Goal: Task Accomplishment & Management: Use online tool/utility

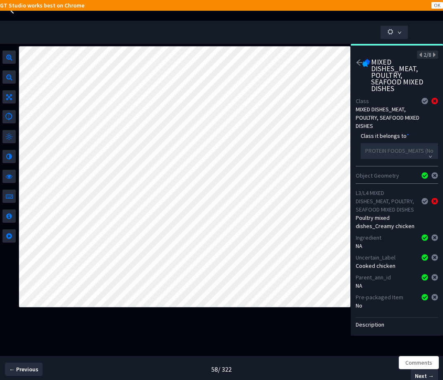
scroll to position [55, 0]
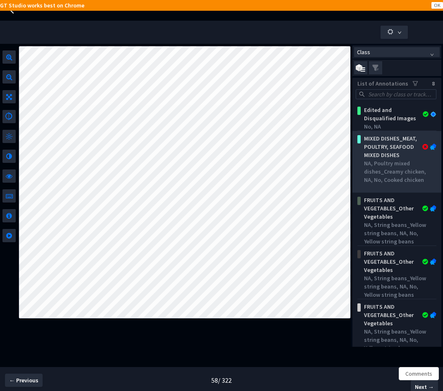
click at [399, 131] on div "MIXED DISHES_MEAT, POULTRY, SEAFOOD MIXED DISHES NA, Poultry mixed dishes_Cream…" at bounding box center [396, 157] width 79 height 53
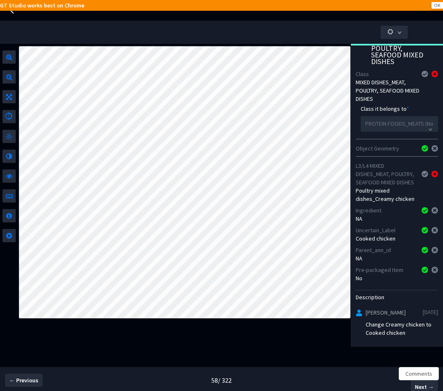
scroll to position [44, 0]
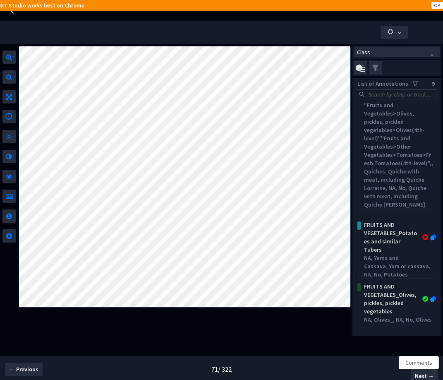
scroll to position [58, 0]
click at [388, 255] on div "NA, Yams and Cassava_Yam or cassava, NA, No, Potatoes" at bounding box center [398, 265] width 69 height 25
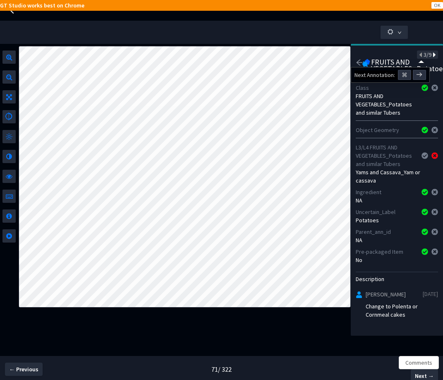
click at [431, 58] on icon at bounding box center [433, 55] width 5 height 6
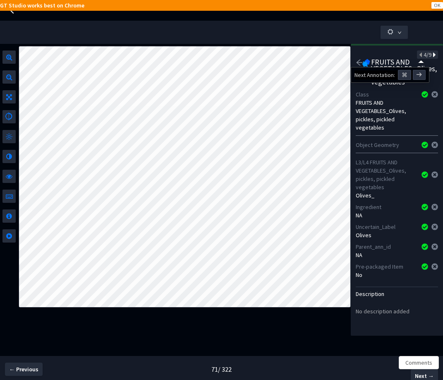
click at [431, 58] on icon at bounding box center [433, 55] width 5 height 6
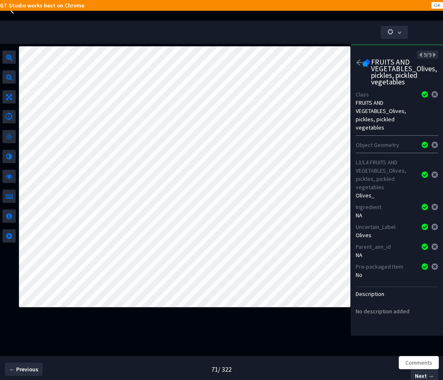
click at [359, 64] on icon "arrow-left" at bounding box center [359, 62] width 7 height 7
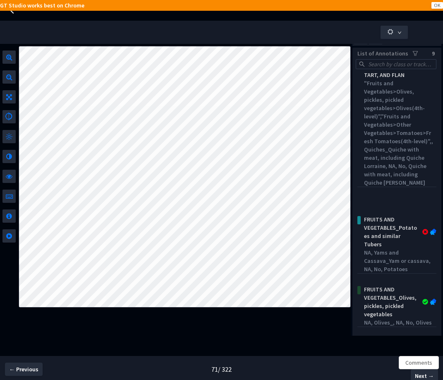
scroll to position [39, 0]
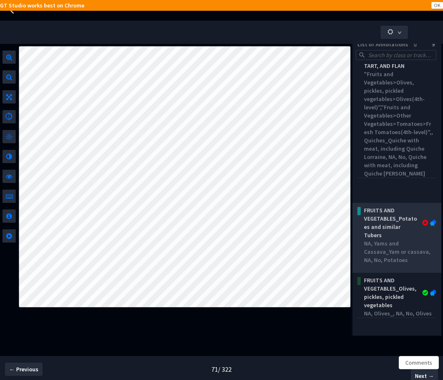
click at [392, 236] on div "FRUITS AND VEGETABLES_Potatoes and similar Tubers" at bounding box center [390, 222] width 61 height 33
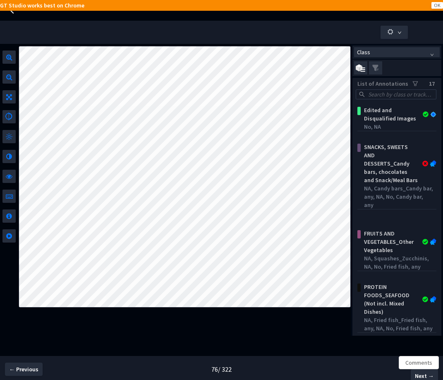
scroll to position [2, 0]
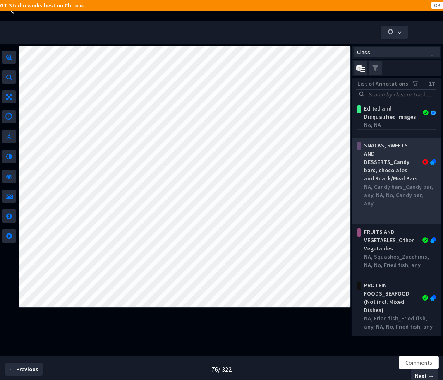
click at [390, 177] on div "SNACKS, SWEETS AND DESSERTS_Candy bars, chocolates and Snack/Meal Bars" at bounding box center [390, 161] width 61 height 41
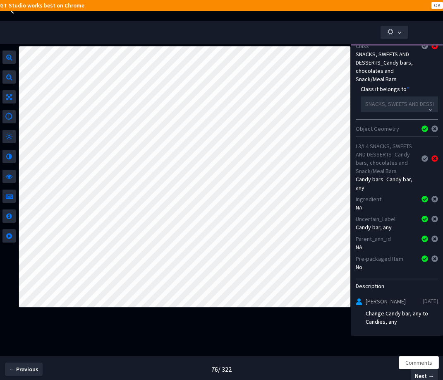
scroll to position [79, 0]
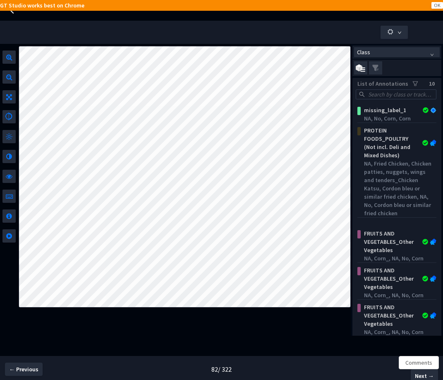
scroll to position [195, 0]
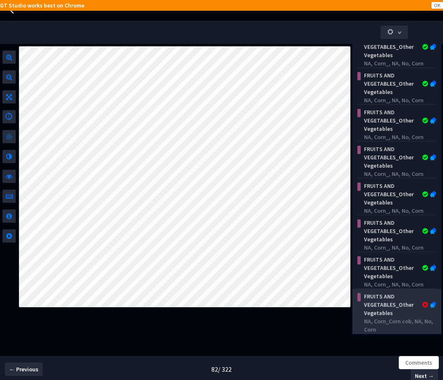
click at [400, 301] on div "FRUITS AND VEGETABLES_Other Vegetables" at bounding box center [390, 304] width 61 height 25
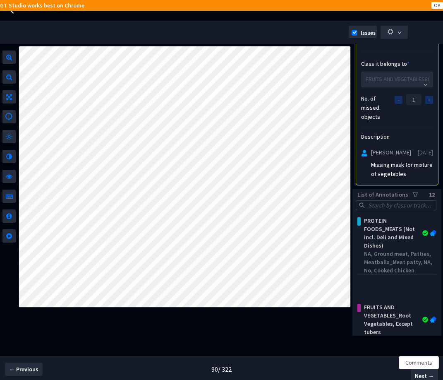
scroll to position [94, 0]
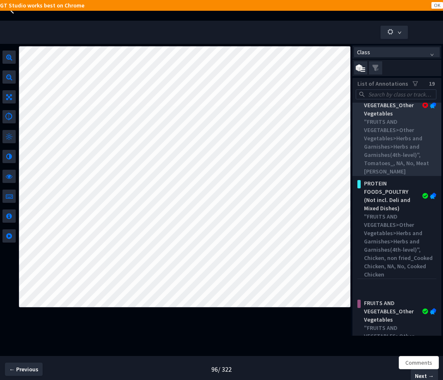
scroll to position [152, 0]
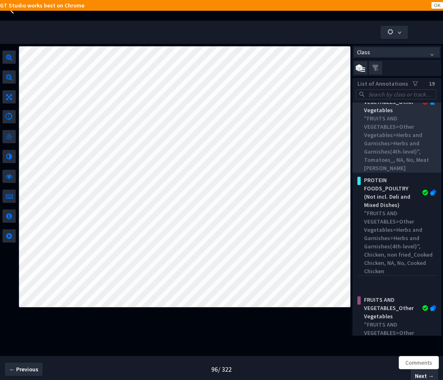
click at [385, 160] on div ""FRUITS AND VEGETABLES>Other Vegetables>Herbs and Garnishes>Herbs and Garnishes…" at bounding box center [398, 143] width 69 height 58
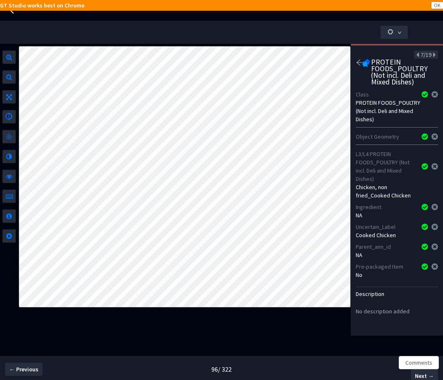
scroll to position [0, 0]
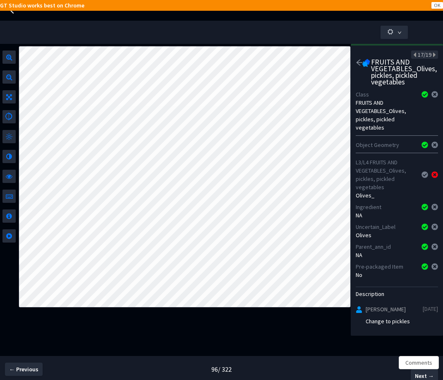
click at [356, 62] on icon "arrow-left" at bounding box center [359, 62] width 7 height 7
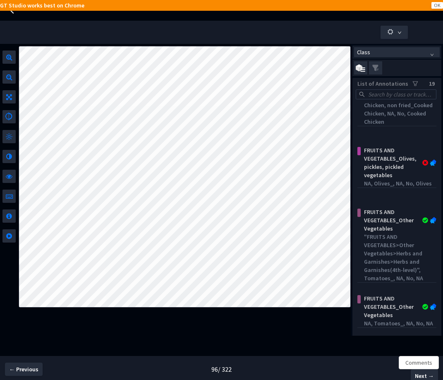
scroll to position [265, 0]
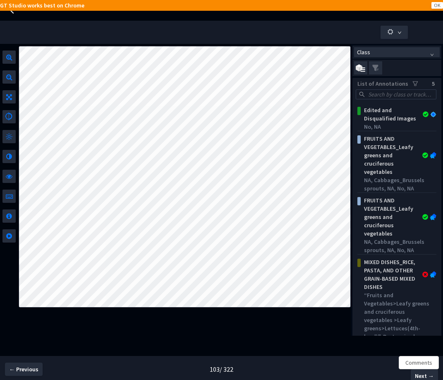
scroll to position [135, 0]
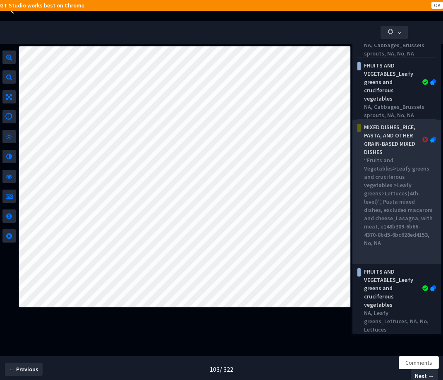
click at [399, 224] on div "“Fruits and Vegetables>Leafy greens and cruciferous vegetables >Leafy greens>Le…" at bounding box center [398, 201] width 69 height 91
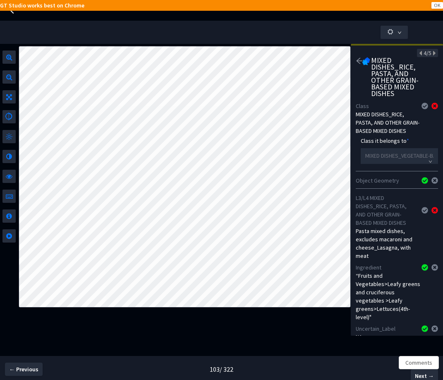
scroll to position [145, 0]
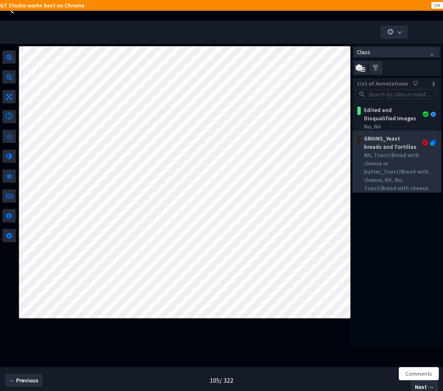
click at [425, 175] on div "NA, Toast/Bread with cheese or butter_Toast/Bread with cheese, NA, No, Toast/Br…" at bounding box center [398, 171] width 69 height 41
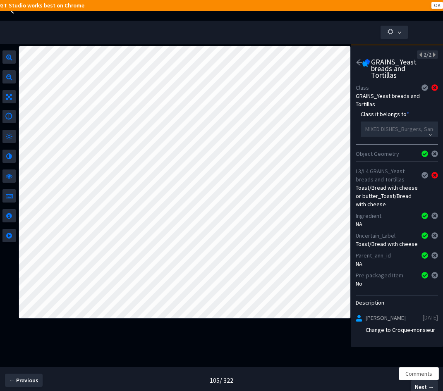
scroll to position [5, 0]
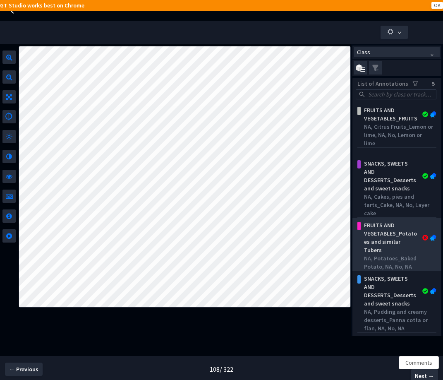
click at [408, 250] on div "FRUITS AND VEGETABLES_Potatoes and similar Tubers" at bounding box center [390, 237] width 61 height 33
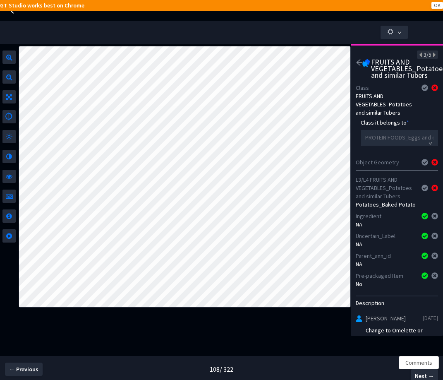
scroll to position [31, 0]
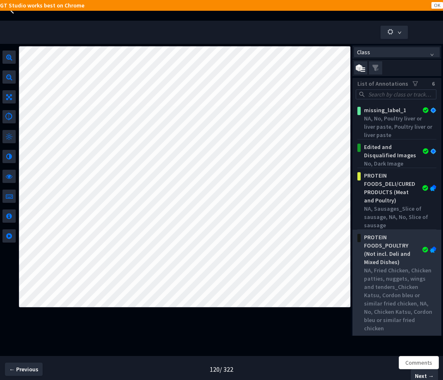
scroll to position [155, 0]
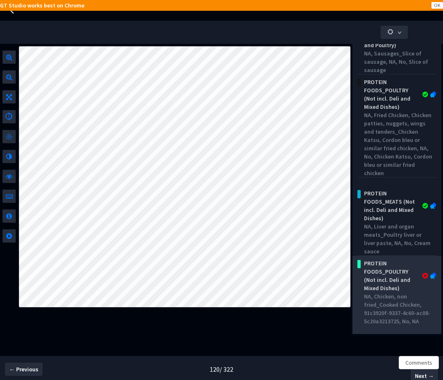
click at [396, 270] on div "PROTEIN FOODS_POULTRY (Not incl. Deli and Mixed Dishes)" at bounding box center [390, 275] width 61 height 33
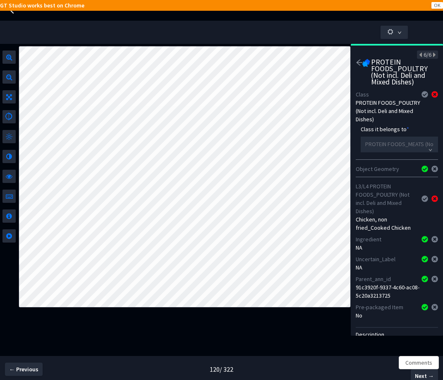
scroll to position [72, 0]
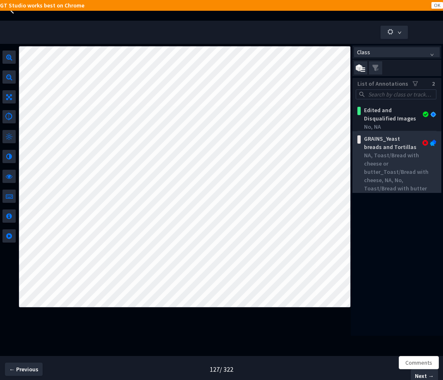
click at [375, 182] on div "NA, Toast/Bread with cheese or butter_Toast/Bread with cheese, NA, No, Toast/Br…" at bounding box center [398, 171] width 69 height 41
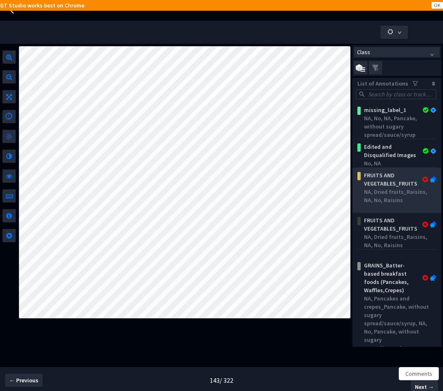
click at [389, 180] on div "FRUITS AND VEGETABLES_FRUITS" at bounding box center [390, 179] width 61 height 17
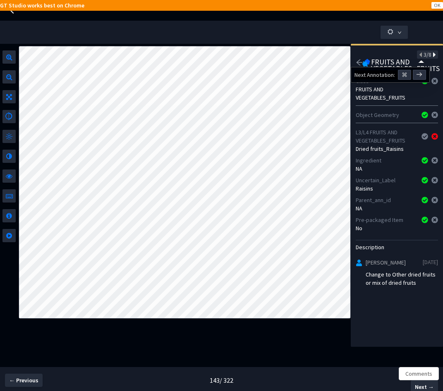
click at [431, 53] on icon at bounding box center [433, 55] width 5 height 6
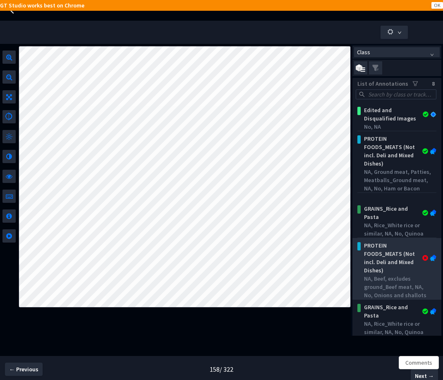
click at [395, 254] on div "PROTEIN FOODS_MEATS (Not incl. Deli and Mixed Dishes)" at bounding box center [390, 257] width 61 height 33
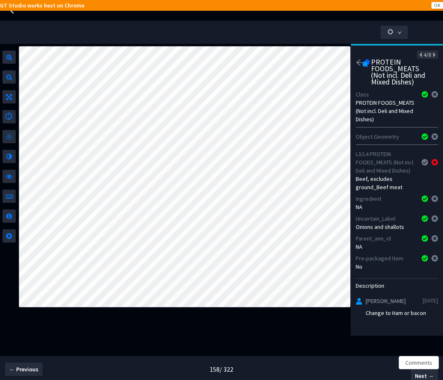
scroll to position [6, 0]
click at [359, 59] on icon "arrow-left" at bounding box center [359, 62] width 7 height 7
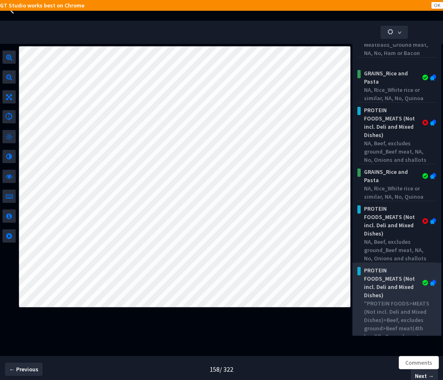
scroll to position [212, 0]
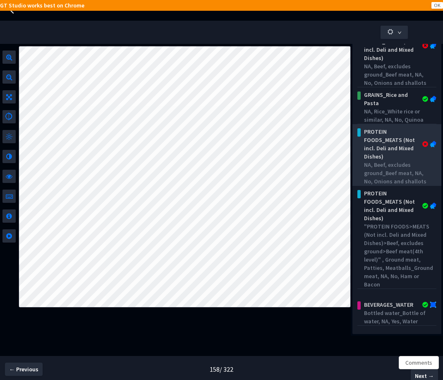
click at [396, 165] on div "NA, Beef, excludes ground_Beef meat, NA, No, Onions and shallots" at bounding box center [398, 172] width 69 height 25
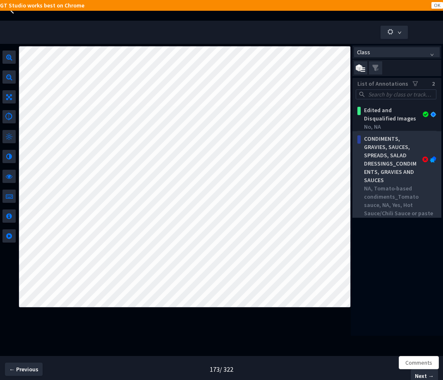
click at [372, 188] on div "NA, Tomato‐based condiments_Tomato sauce, NA, Yes, Hot Sauce/Chili Sauce or pas…" at bounding box center [398, 200] width 69 height 33
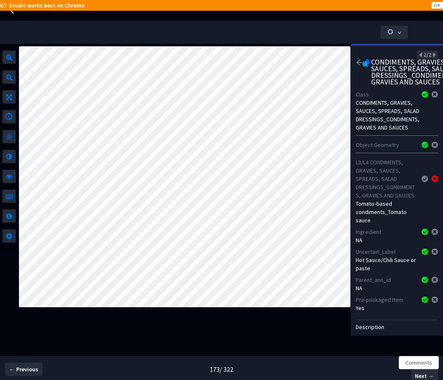
scroll to position [72, 0]
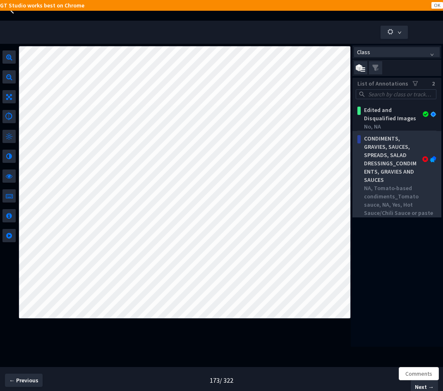
click at [377, 198] on div "NA, Tomato‐based condiments_Tomato sauce, NA, Yes, Hot Sauce/Chili Sauce or pas…" at bounding box center [398, 200] width 69 height 33
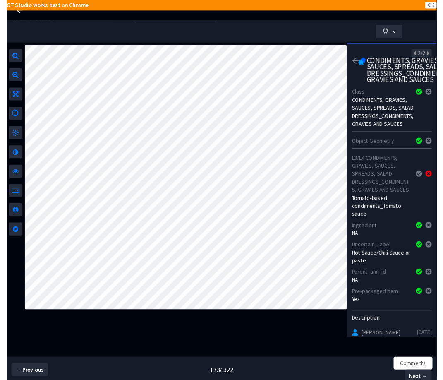
scroll to position [60, 0]
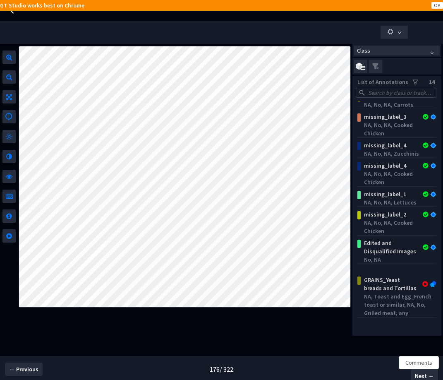
scroll to position [93, 0]
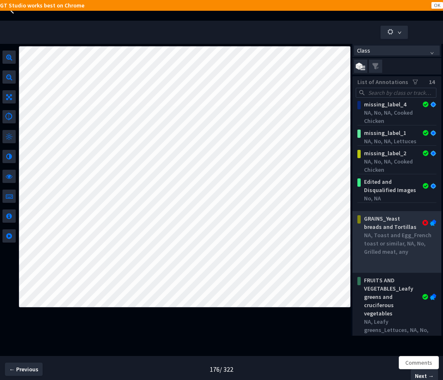
click at [401, 247] on div "NA, Toast and Egg_French toast or similar, NA, No, Grilled meat, any" at bounding box center [398, 243] width 69 height 25
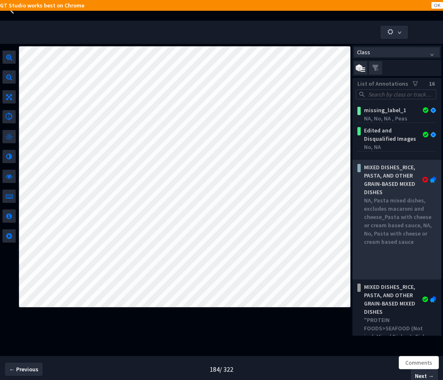
click at [403, 234] on div "NA, Pasta mixed dishes, excludes macaroni and cheese_Pasta with cheese or cream…" at bounding box center [398, 221] width 69 height 50
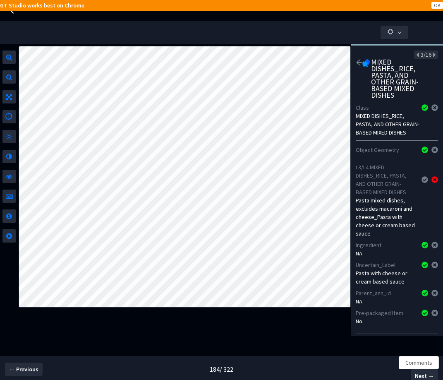
scroll to position [88, 0]
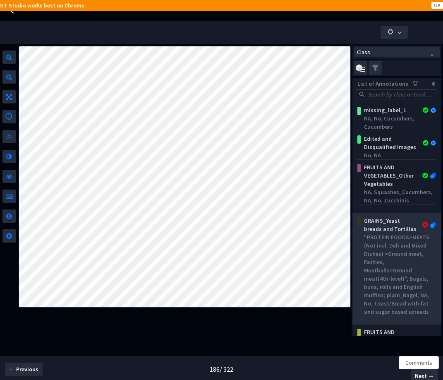
click at [400, 313] on div ""PROTEIN FOODS>MEATS (Not incl. Deli and Mixed Dishes) >Ground meat, Patties, M…" at bounding box center [398, 274] width 69 height 83
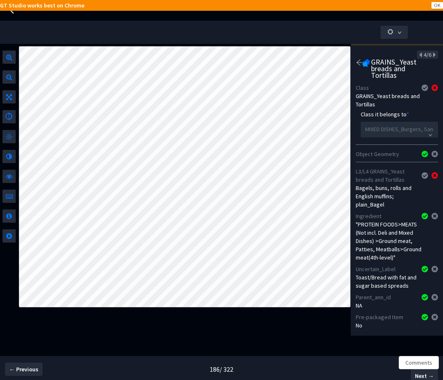
scroll to position [75, 0]
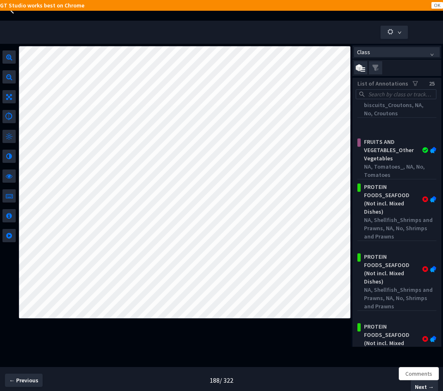
scroll to position [1135, 0]
click at [403, 207] on div "FRUITS AND VEGETABLES_Other Vegetables NA, Corn_, NA, No, NA FRUITS AND VEGETAB…" at bounding box center [396, 351] width 89 height 496
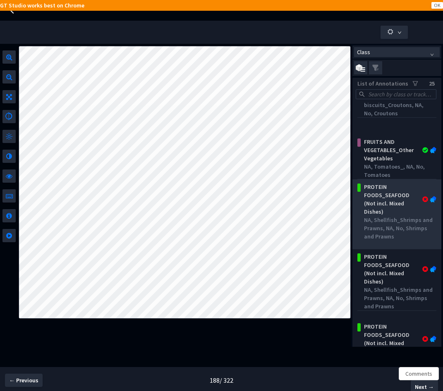
click at [402, 207] on div "PROTEIN FOODS_SEAFOOD (Not incl. Mixed Dishes)" at bounding box center [390, 199] width 61 height 33
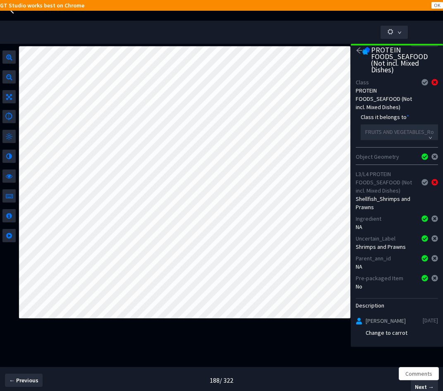
scroll to position [20, 0]
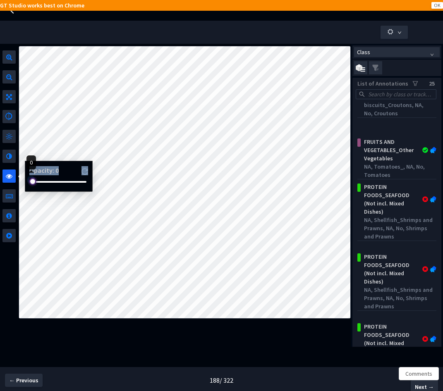
drag, startPoint x: 41, startPoint y: 182, endPoint x: 23, endPoint y: 182, distance: 18.6
click at [23, 182] on div "Opacity : 0" at bounding box center [57, 176] width 72 height 31
drag, startPoint x: 28, startPoint y: 182, endPoint x: 50, endPoint y: 183, distance: 22.3
click at [50, 183] on div "Opacity : 0" at bounding box center [59, 176] width 68 height 31
click at [48, 181] on div at bounding box center [58, 181] width 55 height 5
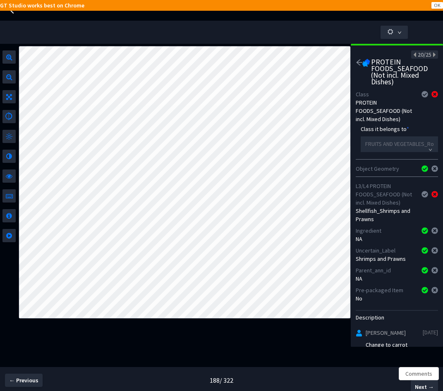
scroll to position [0, 0]
click at [431, 56] on icon at bounding box center [433, 55] width 5 height 6
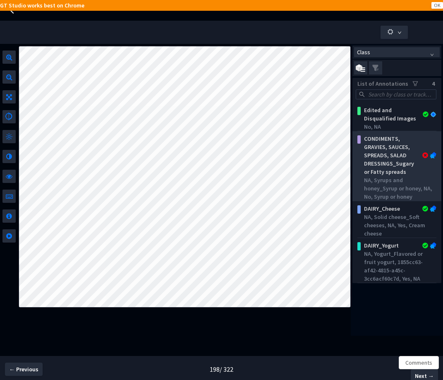
click at [395, 174] on div "CONDIMENTS, GRAVIES, SAUCES, SPREADS, SALAD DRESSINGS_Sugary or Fatty spreads" at bounding box center [390, 154] width 61 height 41
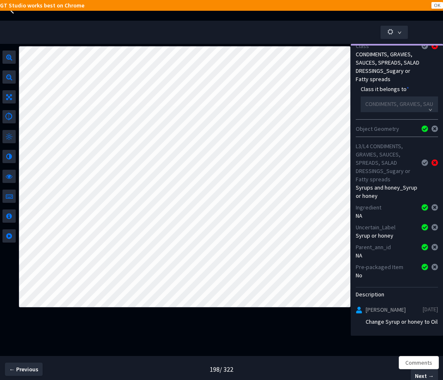
scroll to position [80, 0]
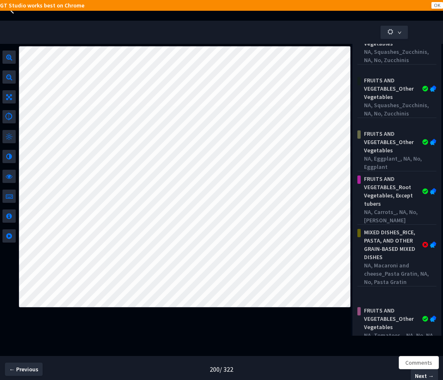
scroll to position [233, 0]
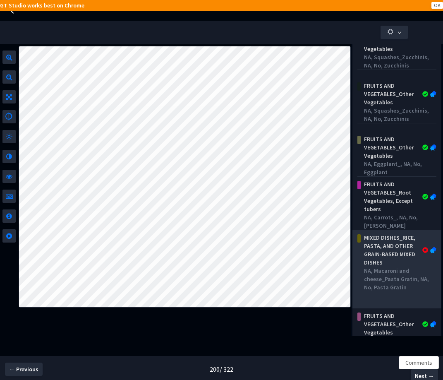
click at [393, 254] on div "MIXED DISHES_RICE, PASTA, AND OTHER GRAIN-BASED MIXED DISHES" at bounding box center [390, 249] width 61 height 33
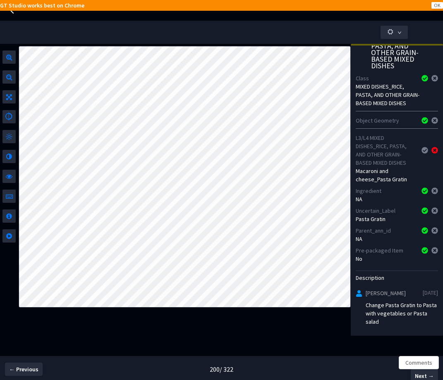
scroll to position [46, 0]
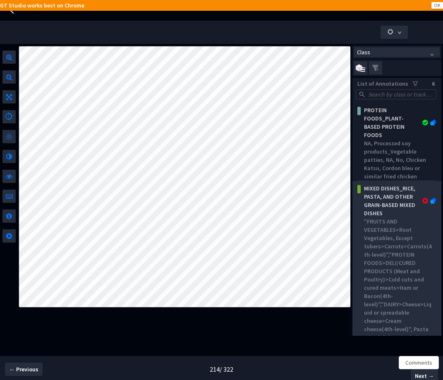
click at [375, 271] on div ""FRUITS AND VEGETABLES>Root Vegetables, Except tubers>Carrots>Carrots(4th-level…" at bounding box center [398, 295] width 69 height 157
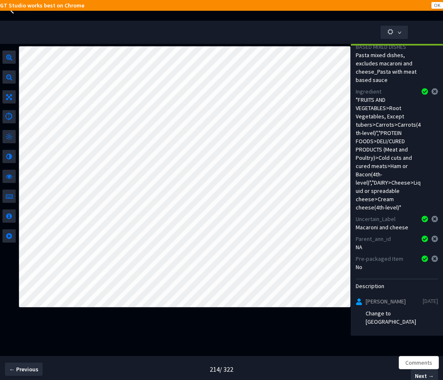
scroll to position [177, 0]
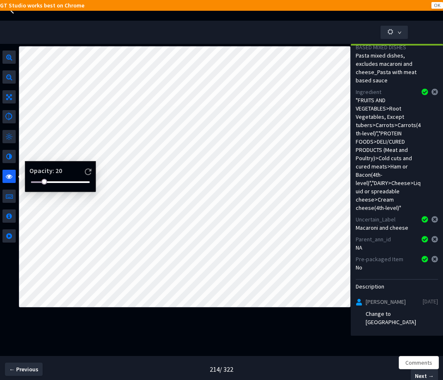
click at [43, 186] on div "Opacity : 20" at bounding box center [61, 176] width 64 height 24
drag, startPoint x: 43, startPoint y: 184, endPoint x: 27, endPoint y: 185, distance: 16.1
click at [27, 185] on div "Opacity : 20" at bounding box center [60, 176] width 71 height 31
click at [31, 184] on div at bounding box center [58, 181] width 55 height 5
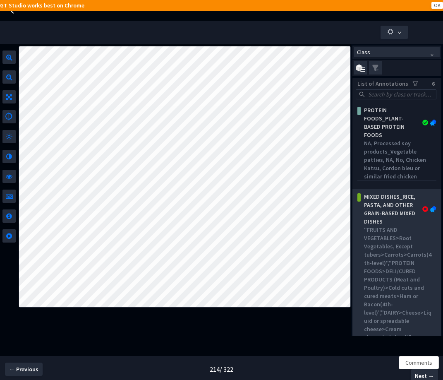
click at [363, 225] on div "MIXED DISHES_RICE, PASTA, AND OTHER GRAIN-BASED MIXED DISHES" at bounding box center [390, 208] width 61 height 33
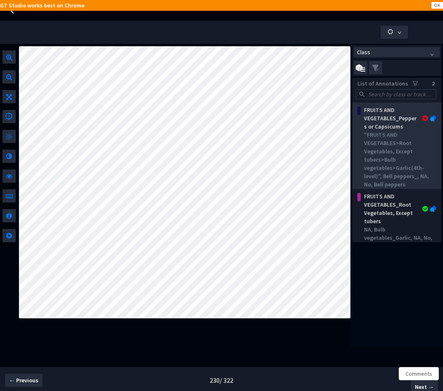
click at [377, 164] on div ""FRUITS AND VEGETABLES>Root Vegetables, Except tubers>Bulb vegetables>Garlic(4t…" at bounding box center [398, 160] width 69 height 58
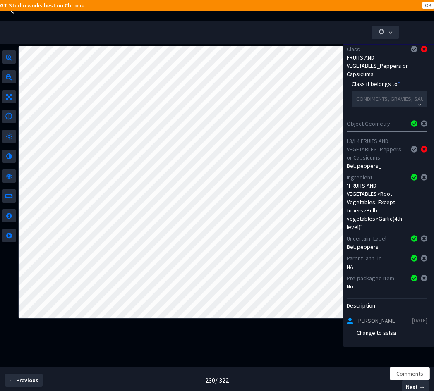
scroll to position [53, 2]
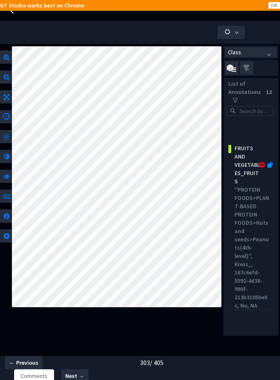
scroll to position [477, 0]
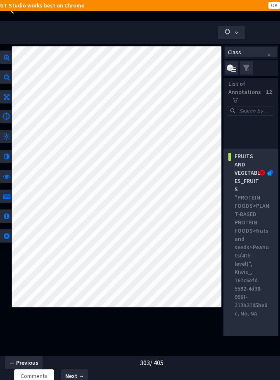
click at [239, 225] on div ""PROTEIN FOODS>PLANT-BASED PROTEIN FOODS>Nuts and seeds>Peanuts(4th-level)", Ki…" at bounding box center [253, 255] width 36 height 124
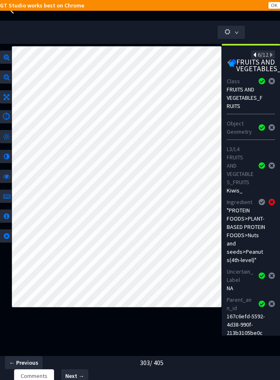
scroll to position [0, 0]
click at [232, 61] on img at bounding box center [233, 63] width 8 height 8
click at [229, 61] on img at bounding box center [233, 63] width 8 height 8
click at [226, 61] on div "6/12 FRUITS AND VEGETABLES_FRUITS Class FRUITS AND VEGETABLES_FRUITS Object Geo…" at bounding box center [251, 189] width 58 height 291
click at [227, 62] on icon "arrow-left" at bounding box center [230, 62] width 7 height 7
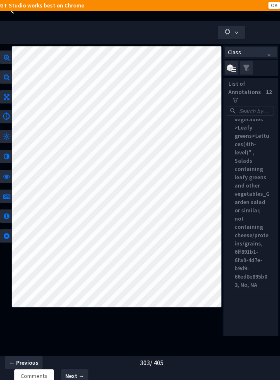
scroll to position [1525, 0]
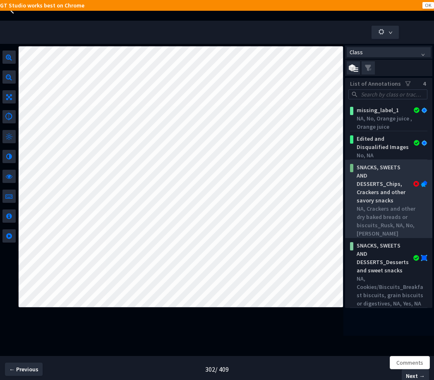
click at [280, 178] on div "SNACKS, SWEETS AND DESSERTS_Chips, Crackers and other savory snacks" at bounding box center [382, 183] width 59 height 41
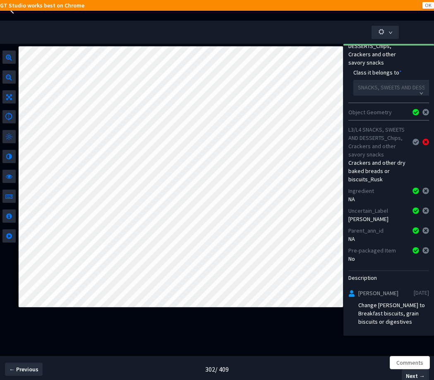
scroll to position [95, 0]
